Goal: Information Seeking & Learning: Learn about a topic

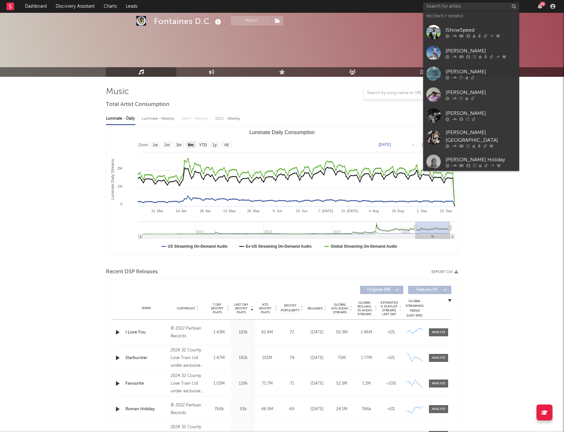
select select "6m"
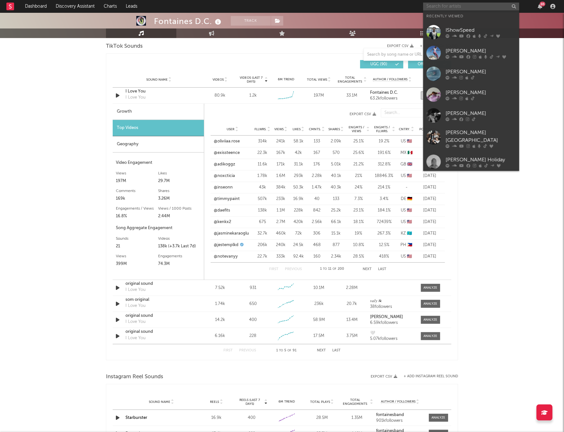
type input "j"
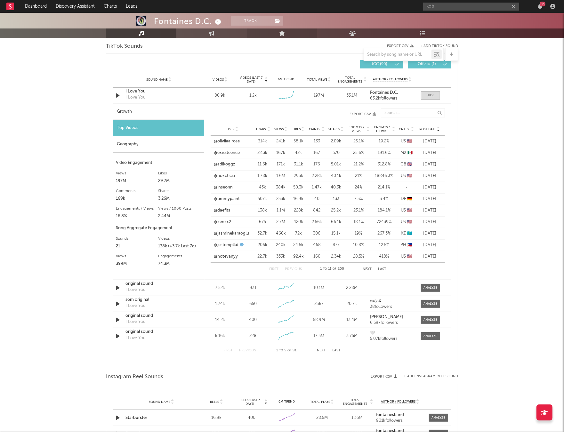
click at [300, 34] on link "Live" at bounding box center [282, 33] width 70 height 10
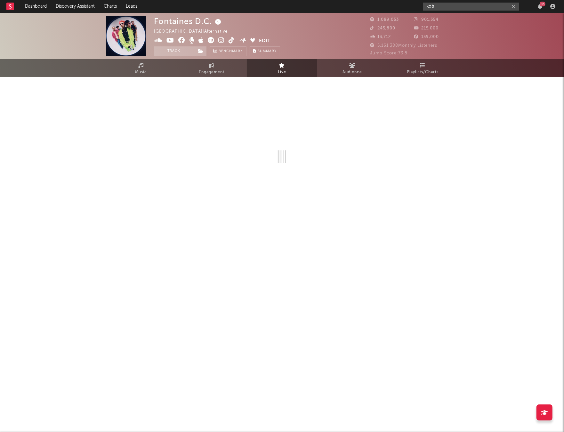
click at [459, 6] on input "kob" at bounding box center [471, 7] width 96 height 8
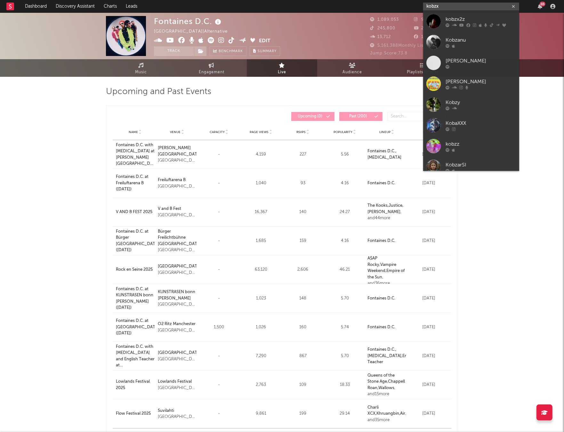
click at [454, 6] on input "kobzx" at bounding box center [471, 7] width 96 height 8
paste input "https://open.spotify.com/track/1j1shw1drvJCIlOXEZY9BD?si=0f05640241f34884"
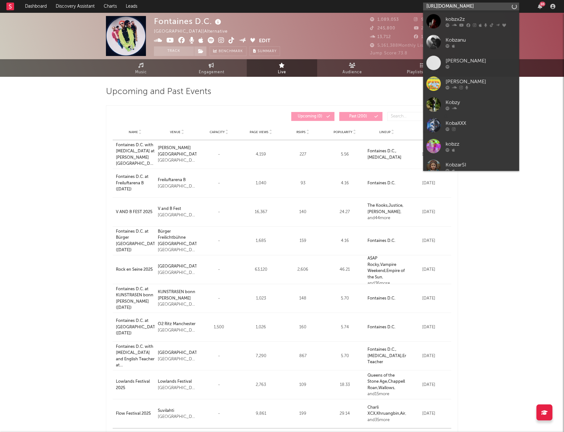
click at [454, 7] on input "https://open.spotify.com/track/1j1shw1drvJCIlOXEZY9BD?si=0f05640241f34884" at bounding box center [471, 7] width 96 height 8
type input "https://open.spotify.com/track/1j1shw1drvJCIlOXEZY9BD?si=0f05640241f34884"
click at [453, 15] on div "kobzx2z" at bounding box center [480, 19] width 70 height 8
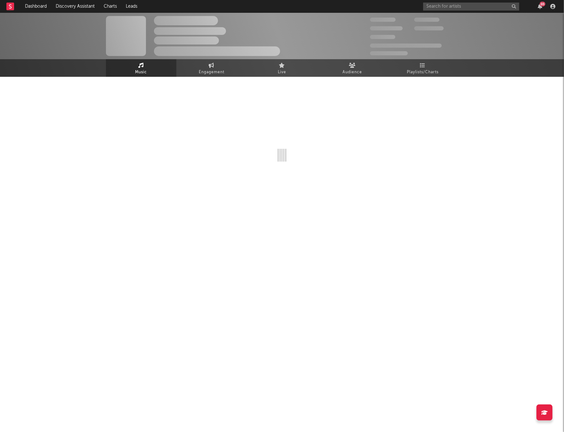
select select "6m"
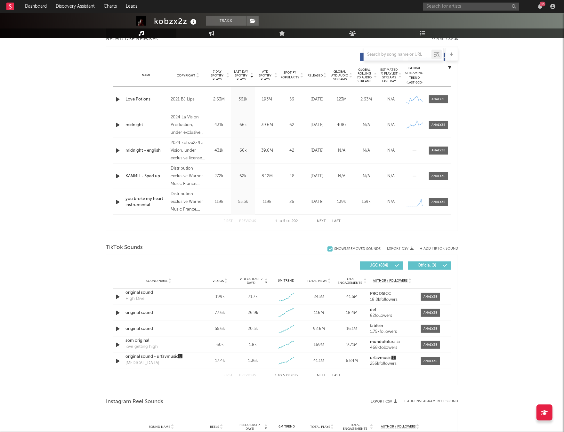
scroll to position [271, 0]
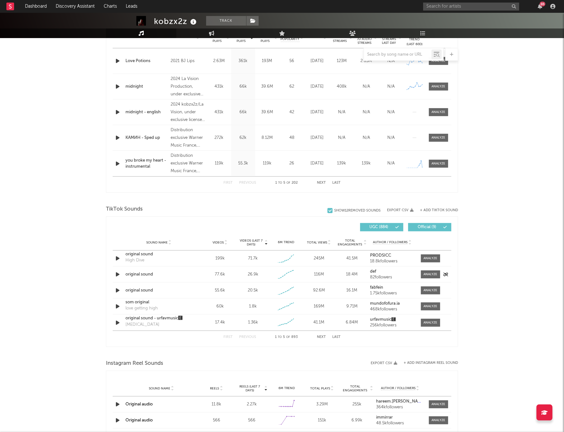
click at [116, 276] on icon "button" at bounding box center [117, 274] width 7 height 8
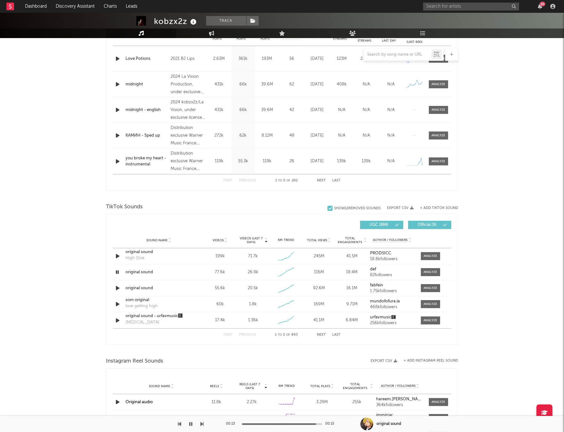
scroll to position [274, 0]
click at [116, 288] on icon "button" at bounding box center [117, 287] width 7 height 8
click at [116, 288] on icon "button" at bounding box center [117, 287] width 6 height 8
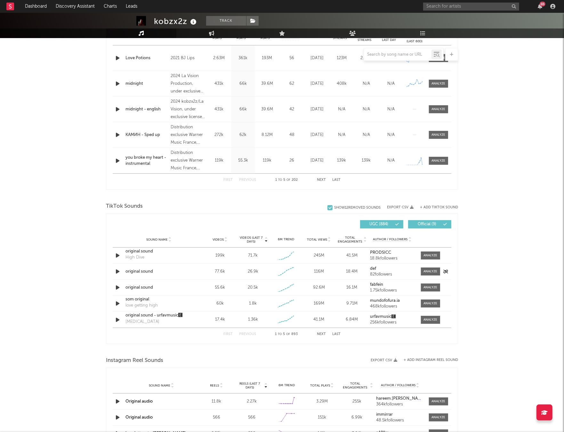
click at [139, 271] on div "original sound" at bounding box center [158, 271] width 67 height 6
click at [433, 271] on div at bounding box center [431, 271] width 14 height 5
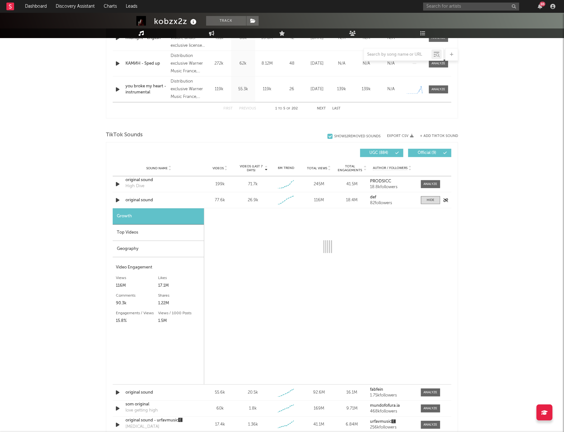
select select "1w"
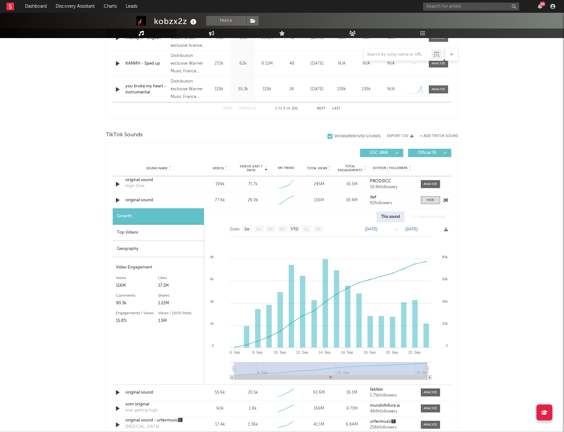
scroll to position [383, 0]
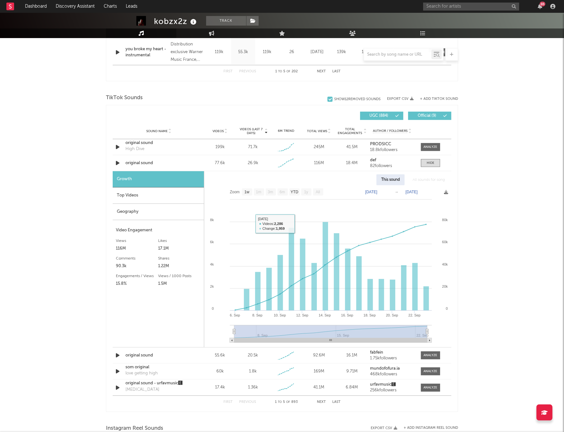
click at [158, 200] on div "Top Videos" at bounding box center [158, 195] width 91 height 16
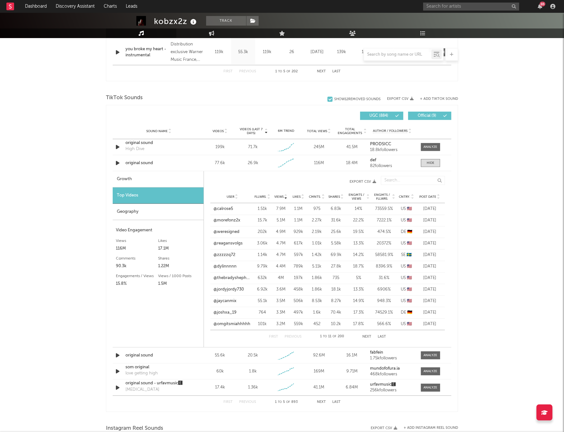
click at [432, 195] on span "Post Date" at bounding box center [427, 197] width 17 height 4
drag, startPoint x: 432, startPoint y: 195, endPoint x: 485, endPoint y: 197, distance: 53.4
click at [485, 197] on div "kobzx2z Track France | Hip-Hop/Rap Edit Track Benchmark Summary 41,651 178,949 …" at bounding box center [282, 201] width 564 height 1143
click at [230, 289] on link "@marriamallk" at bounding box center [226, 289] width 26 height 6
drag, startPoint x: 478, startPoint y: 187, endPoint x: 465, endPoint y: 175, distance: 17.2
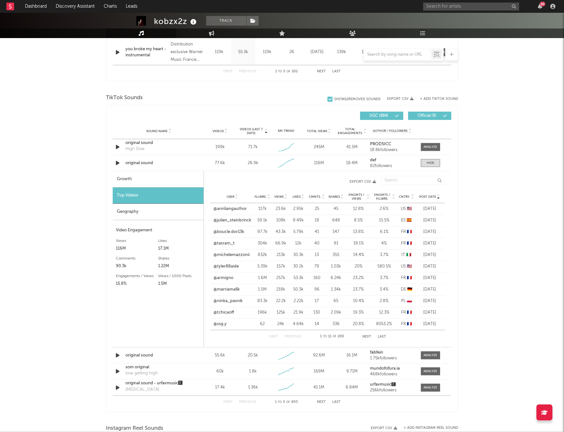
click at [478, 186] on div "kobzx2z Track France | Hip-Hop/Rap Edit Track Benchmark Summary 41,651 178,949 …" at bounding box center [282, 201] width 564 height 1143
click at [431, 162] on div at bounding box center [431, 163] width 8 height 5
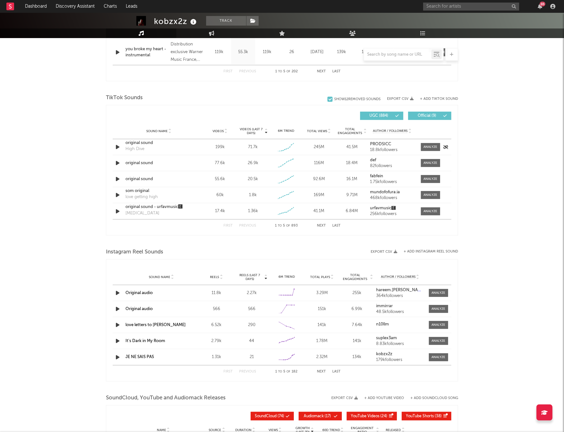
click at [119, 148] on icon "button" at bounding box center [117, 147] width 7 height 8
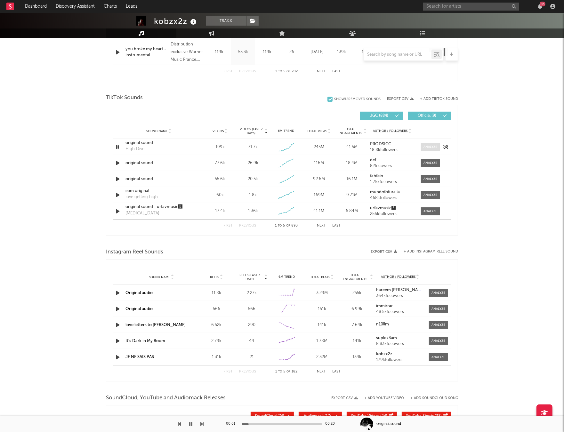
click at [435, 148] on div at bounding box center [431, 147] width 14 height 5
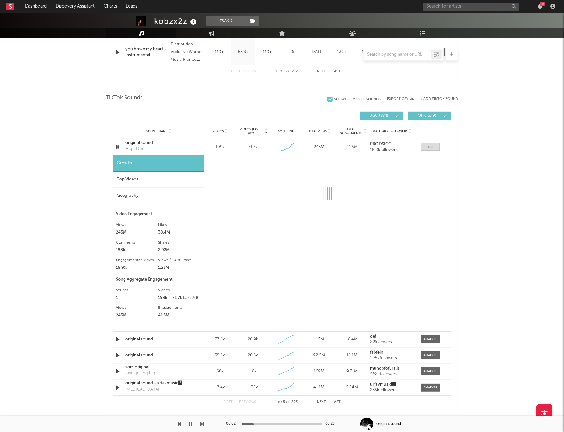
select select "1w"
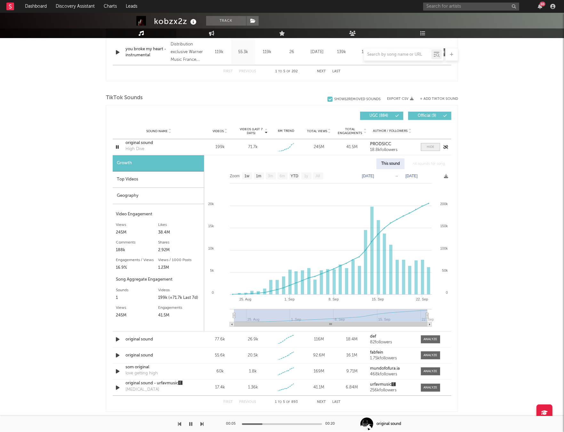
click at [435, 150] on span at bounding box center [430, 147] width 19 height 8
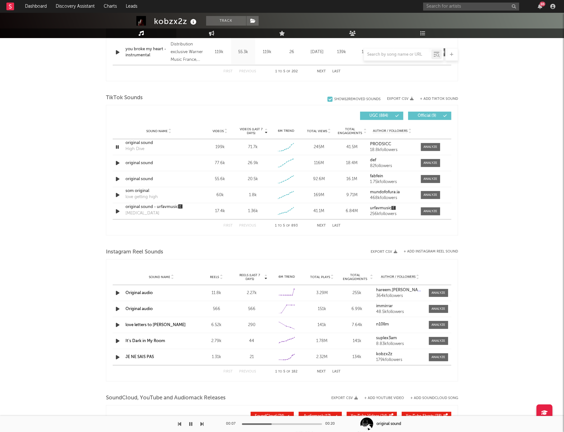
click at [194, 423] on div at bounding box center [101, 424] width 203 height 16
click at [191, 423] on icon "button" at bounding box center [190, 423] width 3 height 5
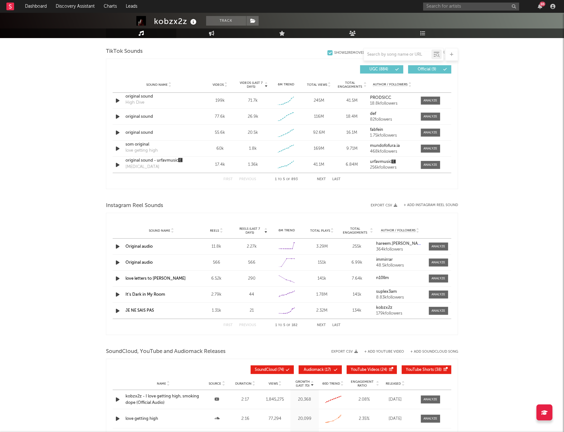
scroll to position [419, 0]
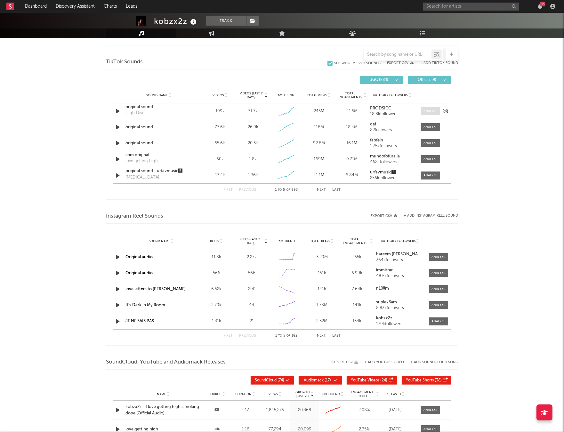
drag, startPoint x: 427, startPoint y: 110, endPoint x: 427, endPoint y: 114, distance: 3.2
click at [427, 110] on div at bounding box center [431, 111] width 14 height 5
select select "1w"
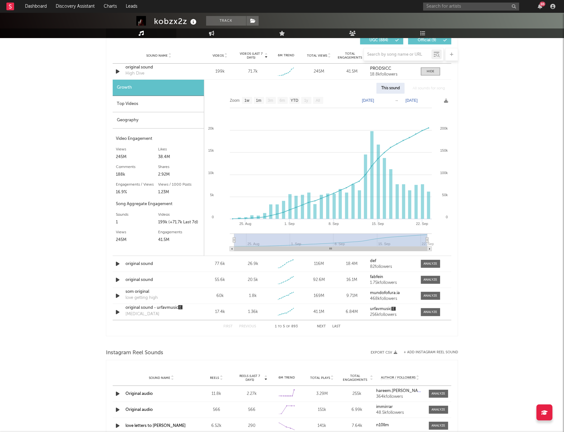
scroll to position [455, 0]
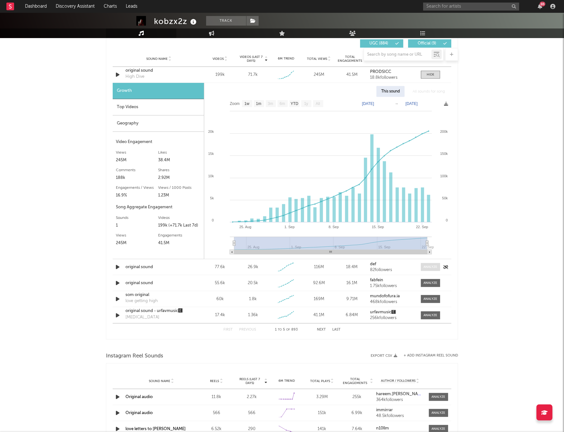
click at [431, 269] on span at bounding box center [430, 267] width 19 height 8
select select "1w"
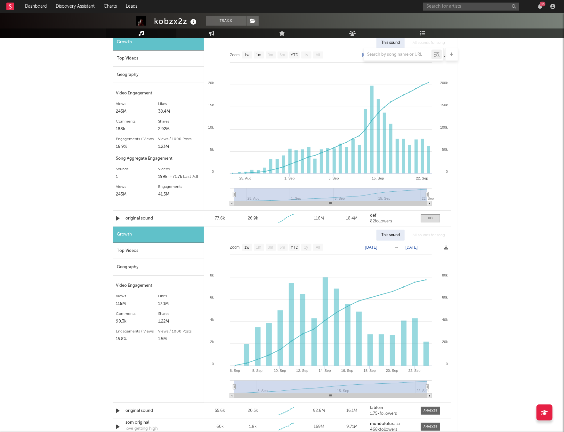
scroll to position [503, 0]
click at [45, 7] on link "Dashboard" at bounding box center [35, 6] width 31 height 13
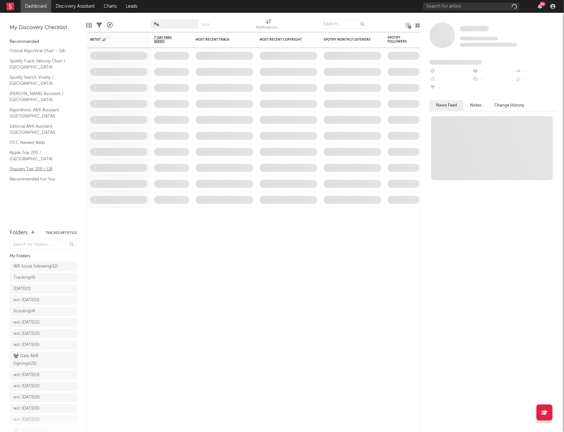
click at [37, 165] on link "Shazam Top 200 / GB" at bounding box center [40, 168] width 61 height 7
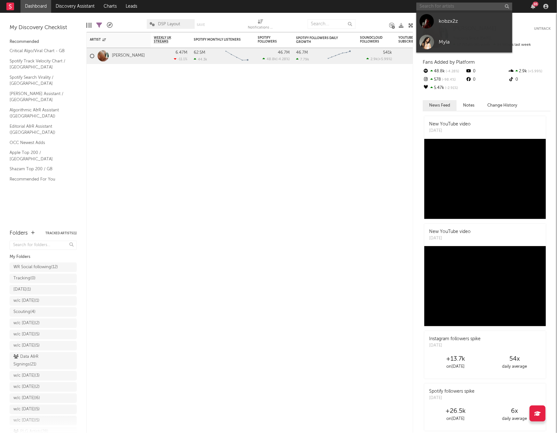
click at [472, 5] on input "text" at bounding box center [465, 7] width 96 height 8
paste input "https://www.tiktok.com/@dxrkhood"
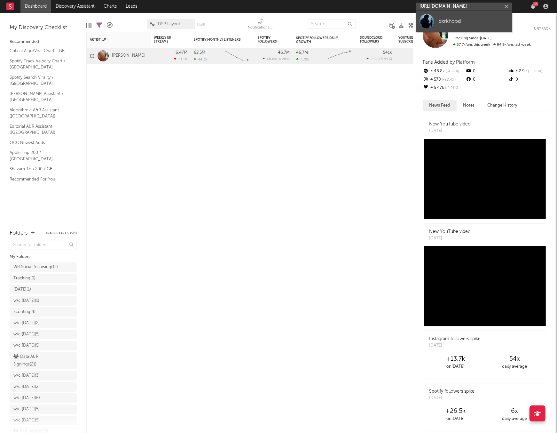
type input "https://www.tiktok.com/@dxrkhood"
click at [460, 19] on div "dxrkhood" at bounding box center [474, 21] width 70 height 8
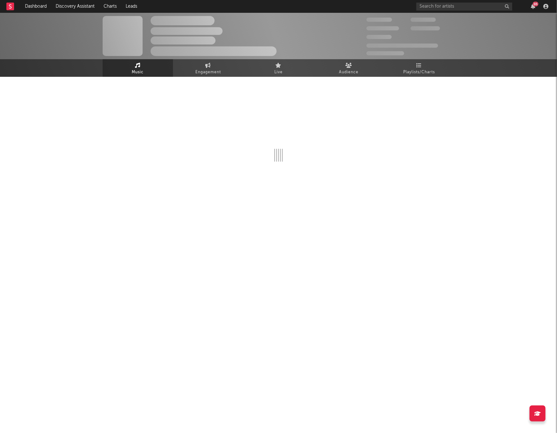
select select "1w"
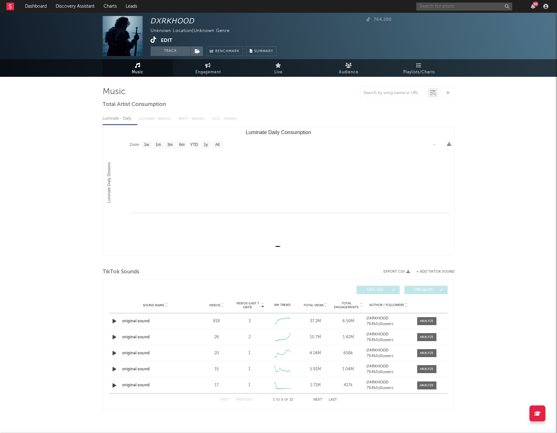
click at [475, 6] on input "text" at bounding box center [465, 7] width 96 height 8
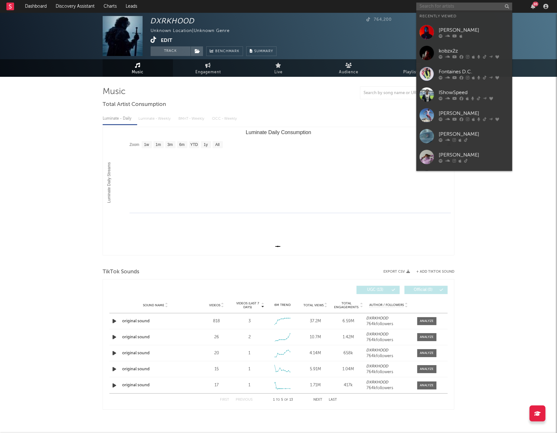
paste input "https://www.tiktok.com/music/PEACE-7519622225037921026"
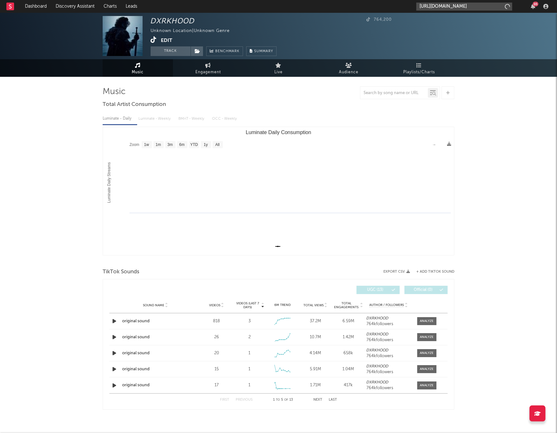
scroll to position [0, 45]
click at [475, 5] on input "https://www.tiktok.com/music/PEACE-7519622225037921026" at bounding box center [465, 7] width 96 height 8
type input "https://www.tiktok.com/music/PEACE-7519622225037921026"
click at [467, 25] on div "ellecoves" at bounding box center [474, 21] width 70 height 8
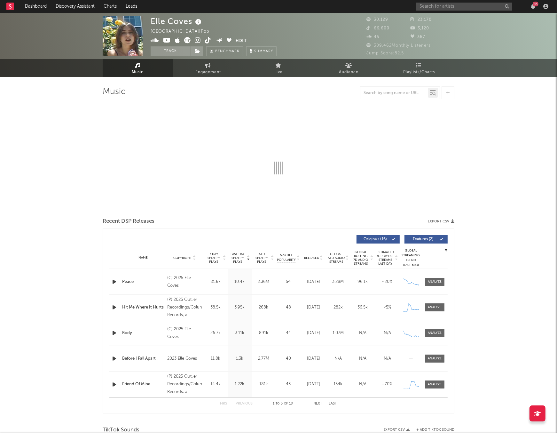
select select "6m"
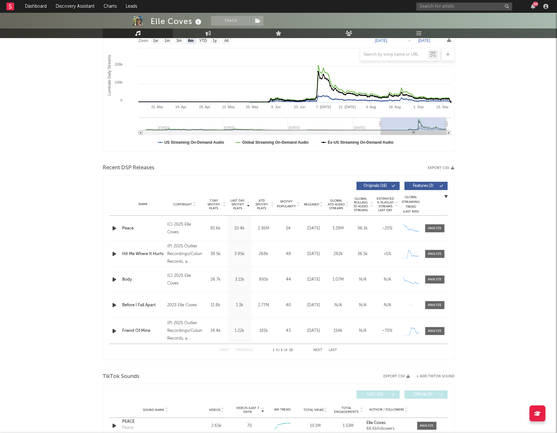
scroll to position [258, 0]
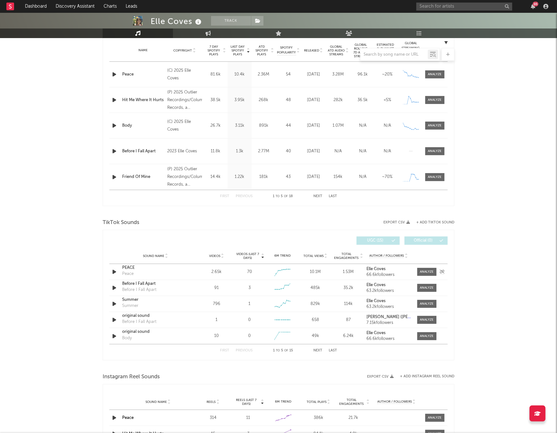
click at [426, 267] on div "Sound Name PEACE Peace Videos 2.65k Videos (last 7 days) 70 Weekly Growth % + 5…" at bounding box center [278, 272] width 339 height 16
click at [425, 271] on div at bounding box center [427, 271] width 14 height 5
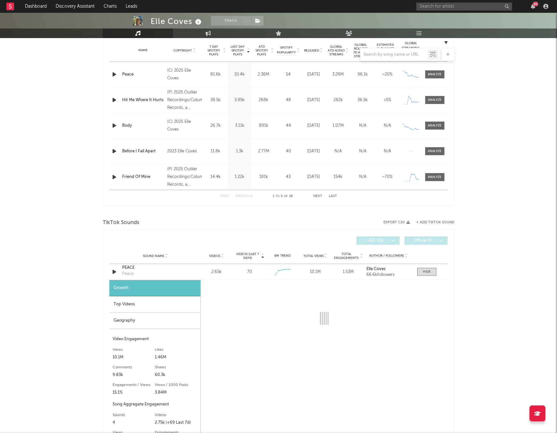
select select "1w"
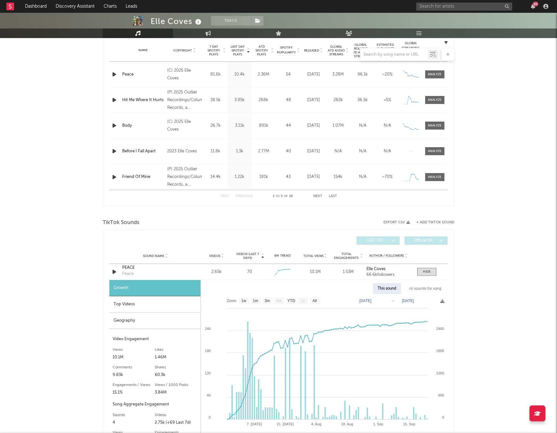
click at [170, 300] on div "Top Videos" at bounding box center [154, 304] width 91 height 16
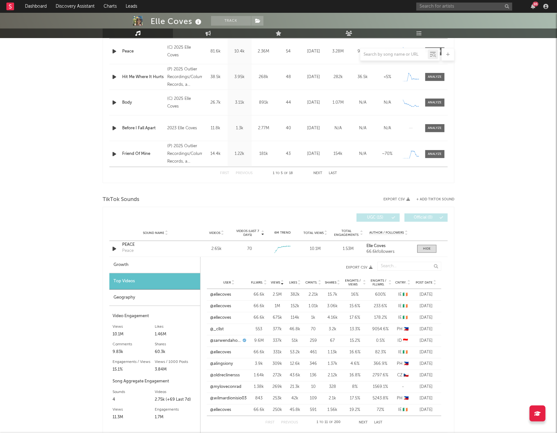
scroll to position [0, 0]
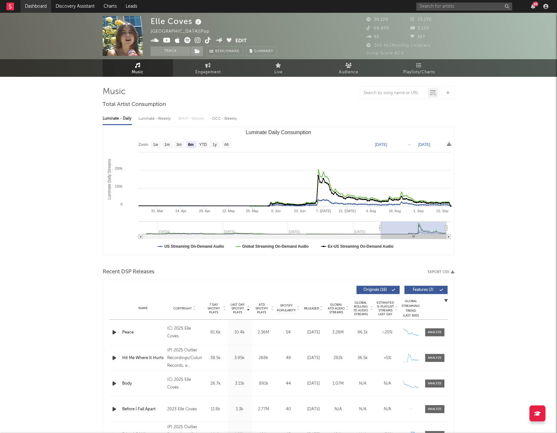
click at [43, 9] on link "Dashboard" at bounding box center [35, 6] width 31 height 13
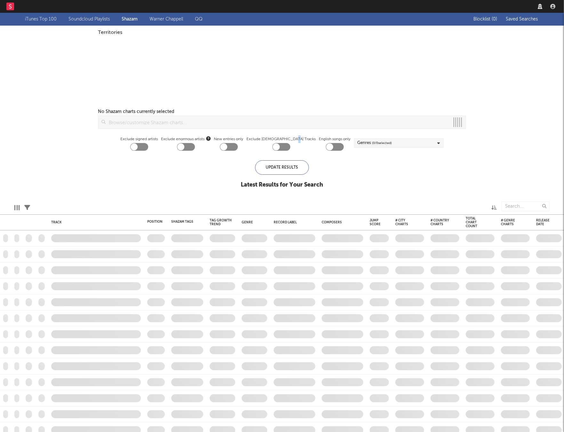
click at [300, 139] on label "Exclude [DEMOGRAPHIC_DATA] Tracks" at bounding box center [281, 139] width 69 height 8
checkbox input "true"
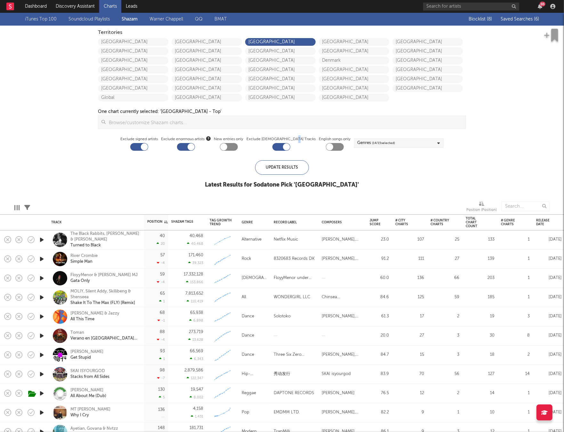
click at [519, 17] on span "Saved Searches ( 6 )" at bounding box center [519, 19] width 38 height 4
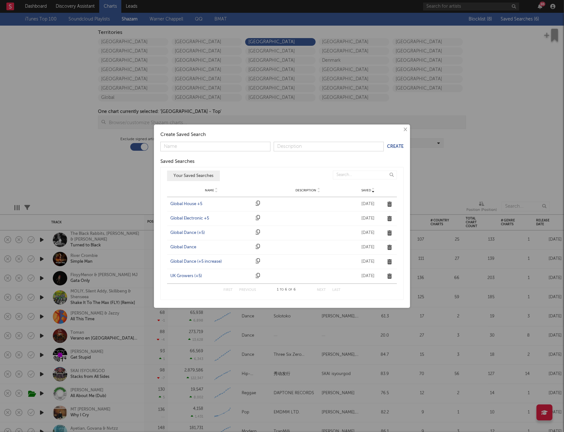
click at [189, 275] on div "UK Growers (+5)" at bounding box center [211, 276] width 82 height 6
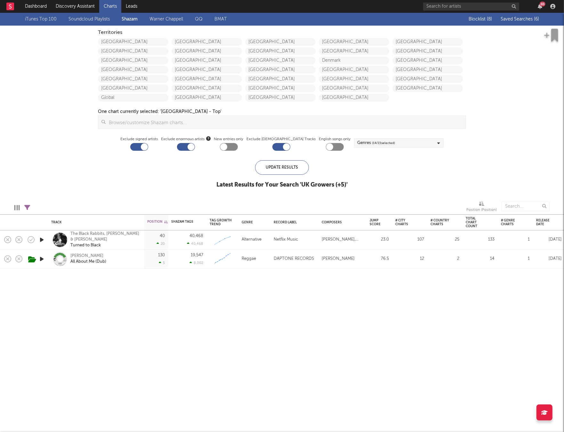
click at [522, 20] on span "Saved Searches ( 6 )" at bounding box center [519, 19] width 38 height 4
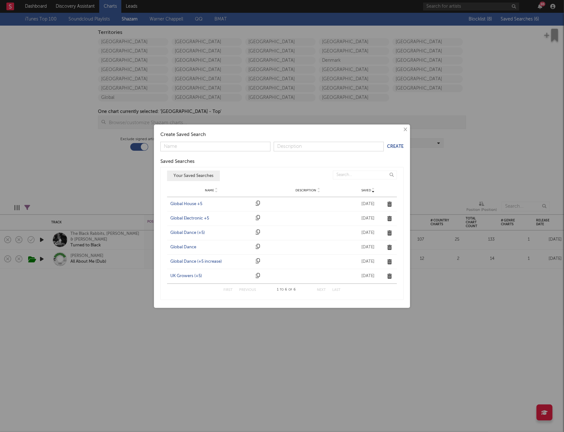
click at [179, 233] on div "Global Dance (+5)" at bounding box center [211, 233] width 82 height 6
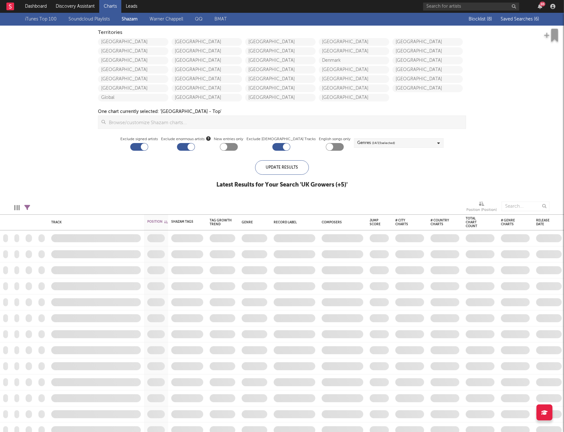
checkbox input "true"
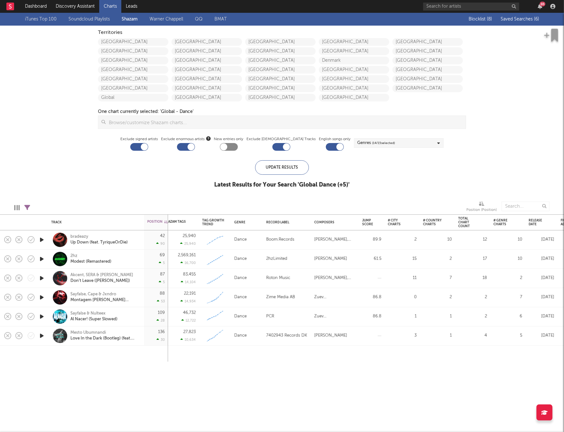
click at [515, 19] on span "Saved Searches ( 6 )" at bounding box center [519, 19] width 38 height 4
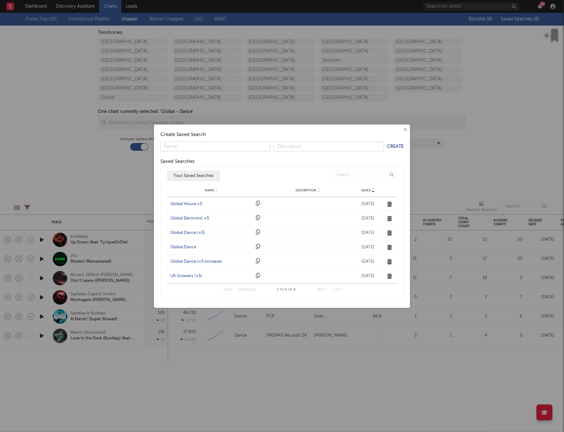
click at [193, 217] on div "Global Electronic +5" at bounding box center [211, 218] width 82 height 6
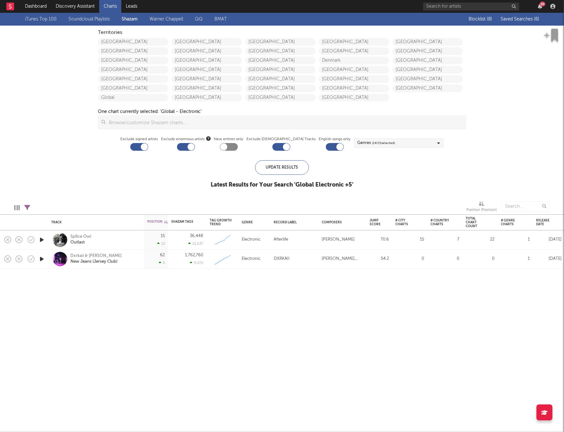
click at [40, 239] on icon "button" at bounding box center [41, 240] width 7 height 8
click at [40, 239] on icon "button" at bounding box center [41, 240] width 6 height 8
click at [509, 17] on span "Saved Searches ( 6 )" at bounding box center [519, 19] width 38 height 4
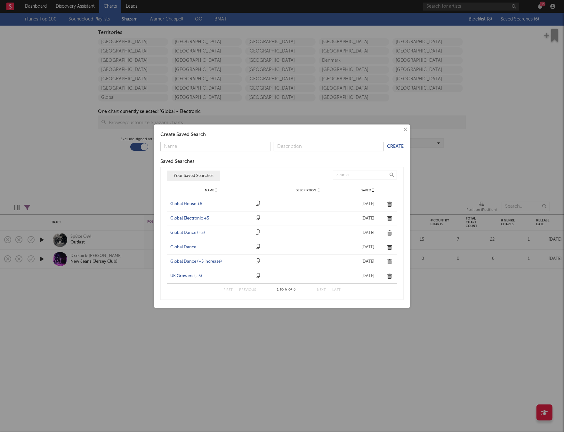
click at [197, 203] on div "Global House +5" at bounding box center [211, 204] width 82 height 6
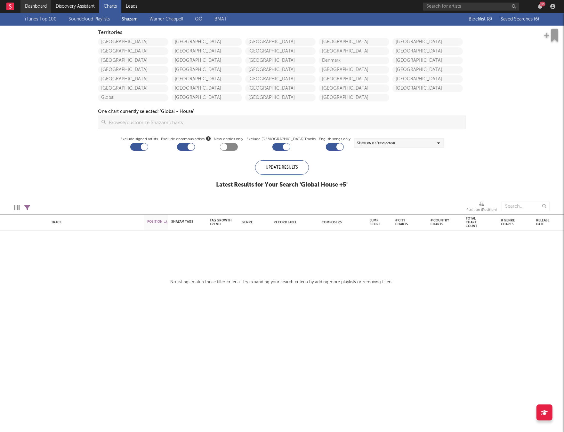
click at [38, 3] on link "Dashboard" at bounding box center [35, 6] width 31 height 13
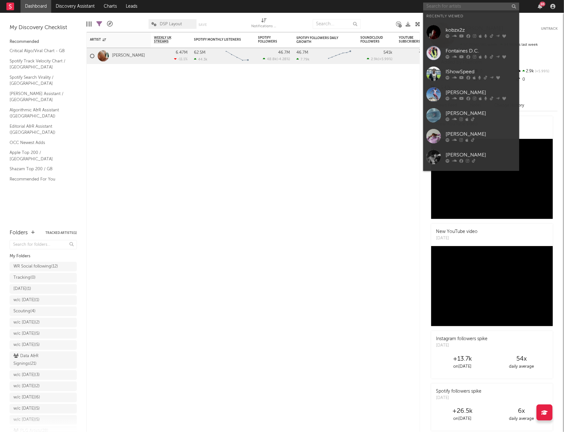
click at [450, 8] on input "text" at bounding box center [471, 7] width 96 height 8
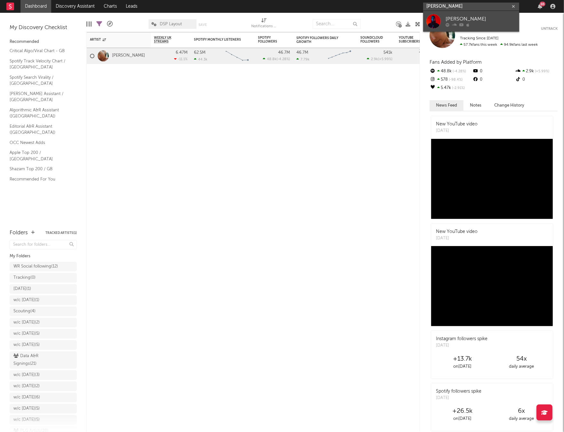
type input "[PERSON_NAME]"
click at [446, 17] on div "[PERSON_NAME]" at bounding box center [480, 19] width 70 height 8
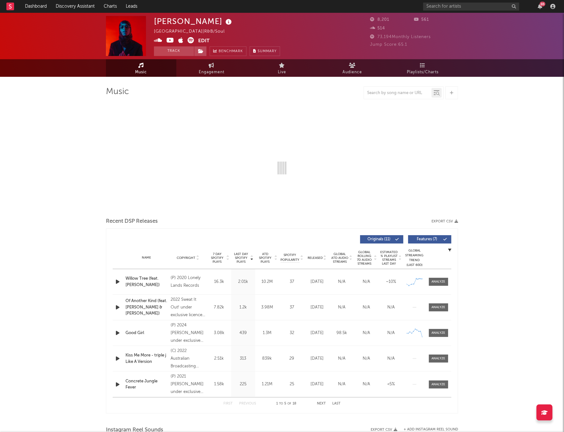
select select "6m"
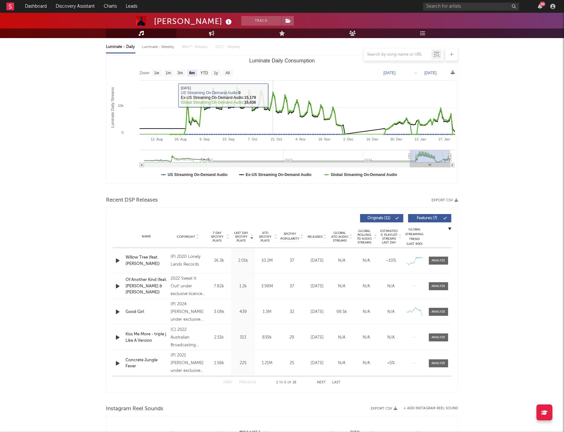
scroll to position [77, 0]
